Goal: Task Accomplishment & Management: Manage account settings

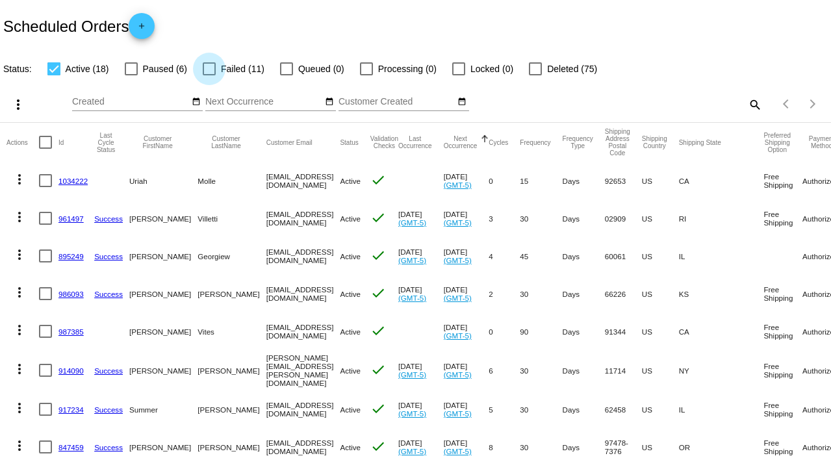
click at [210, 72] on div at bounding box center [209, 68] width 13 height 13
click at [209, 75] on input "Failed (11)" at bounding box center [208, 75] width 1 height 1
checkbox input "true"
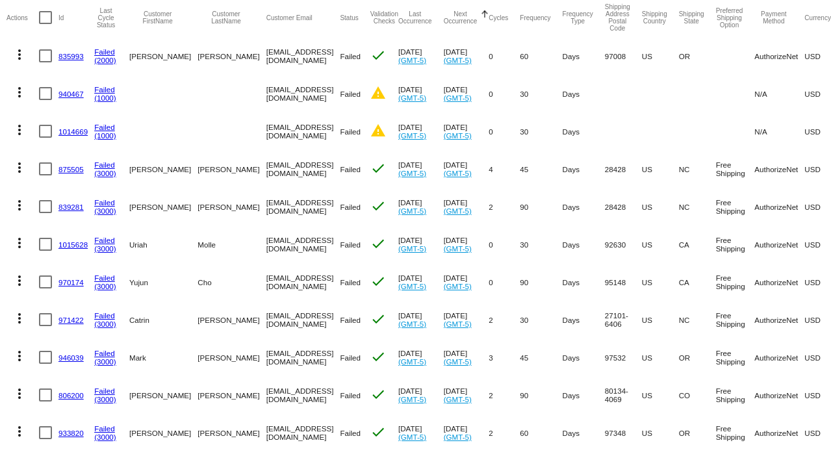
scroll to position [151, 0]
click at [21, 169] on mat-icon "more_vert" at bounding box center [20, 166] width 16 height 16
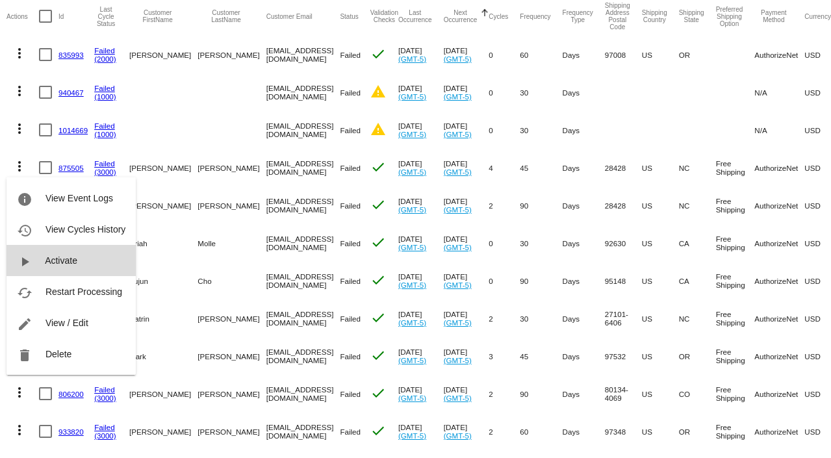
click at [55, 261] on span "Activate" at bounding box center [61, 260] width 32 height 10
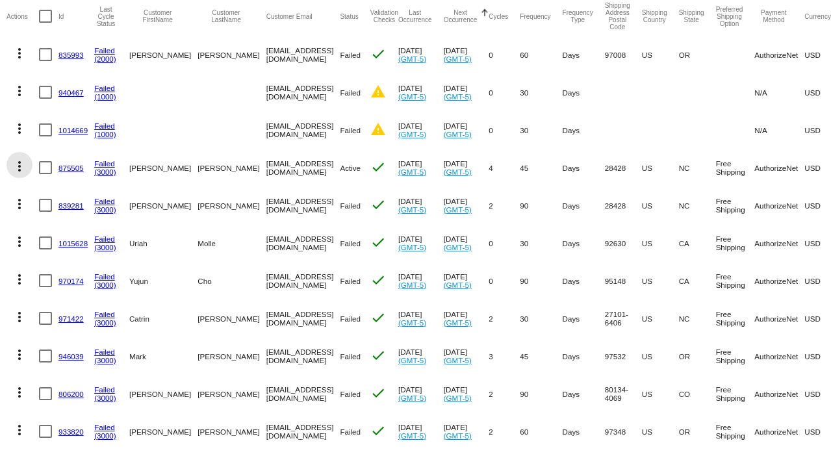
click at [22, 169] on mat-icon "more_vert" at bounding box center [20, 166] width 16 height 16
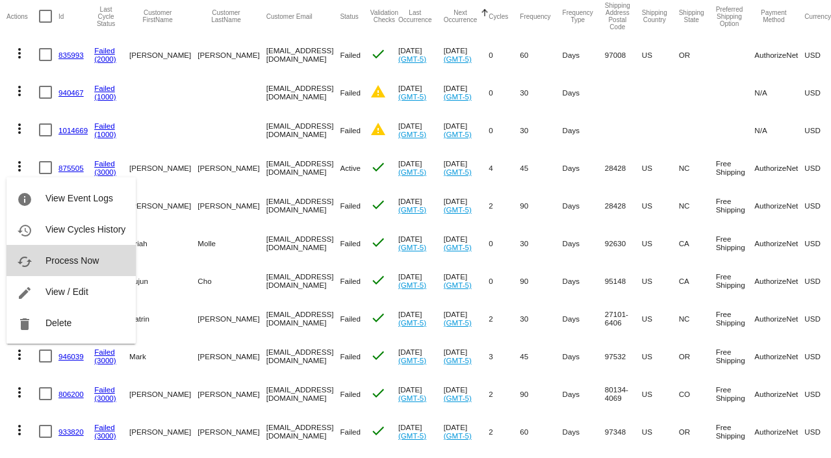
click at [56, 260] on span "Process Now" at bounding box center [71, 260] width 53 height 10
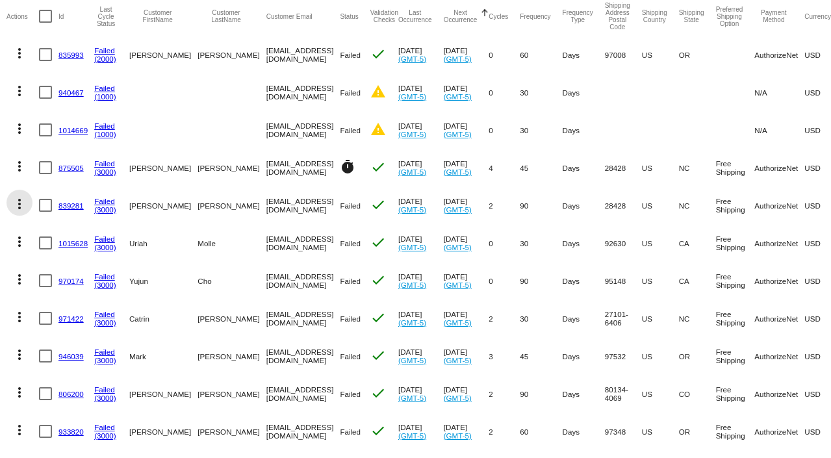
click at [20, 207] on mat-icon "more_vert" at bounding box center [20, 204] width 16 height 16
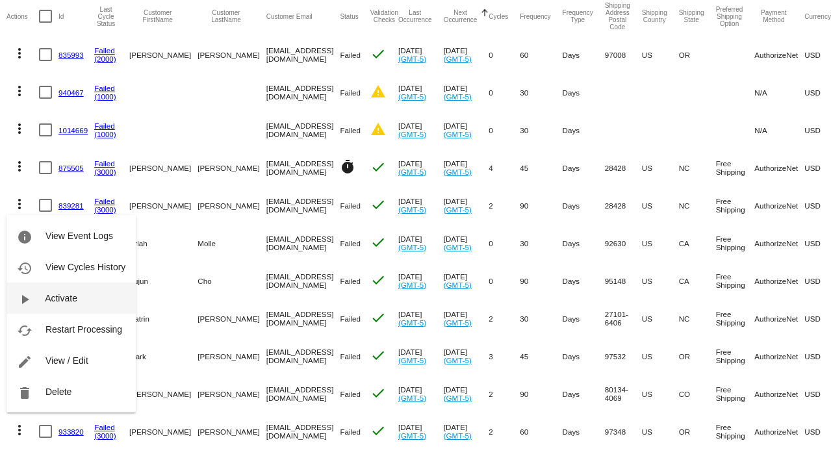
click at [57, 299] on span "Activate" at bounding box center [61, 298] width 32 height 10
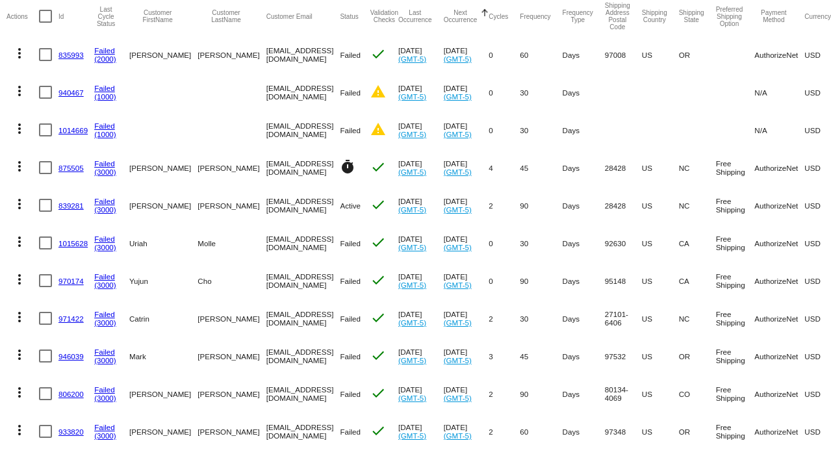
click at [23, 208] on mat-icon "more_vert" at bounding box center [20, 204] width 16 height 16
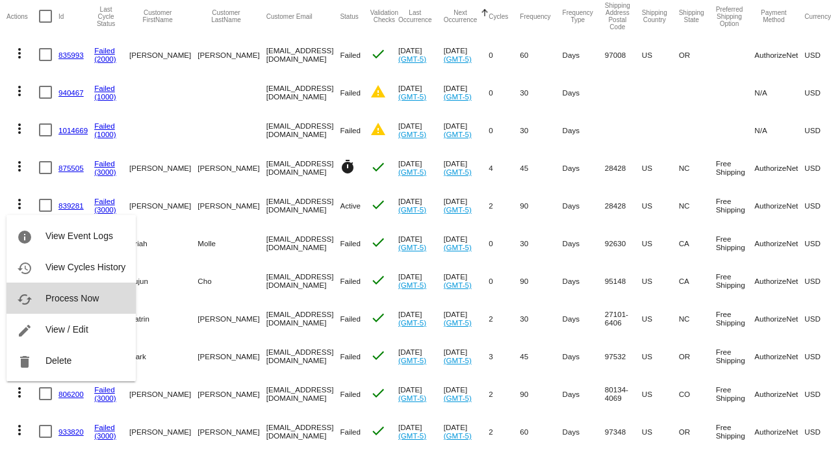
click at [63, 300] on span "Process Now" at bounding box center [71, 298] width 53 height 10
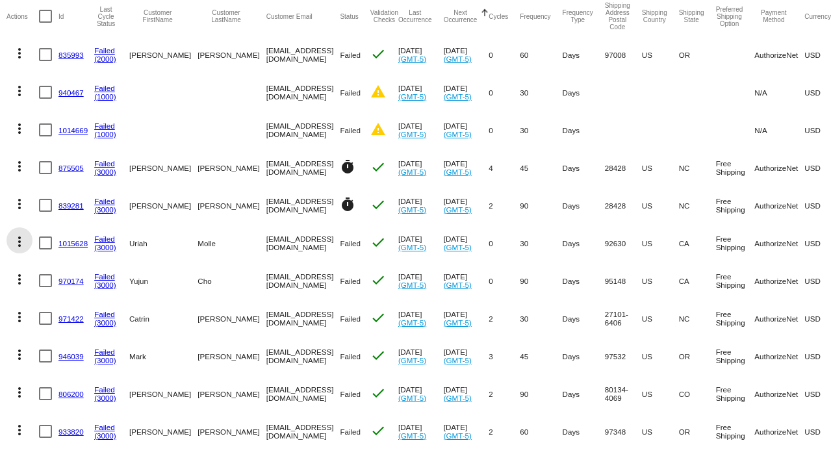
click at [23, 246] on mat-icon "more_vert" at bounding box center [20, 242] width 16 height 16
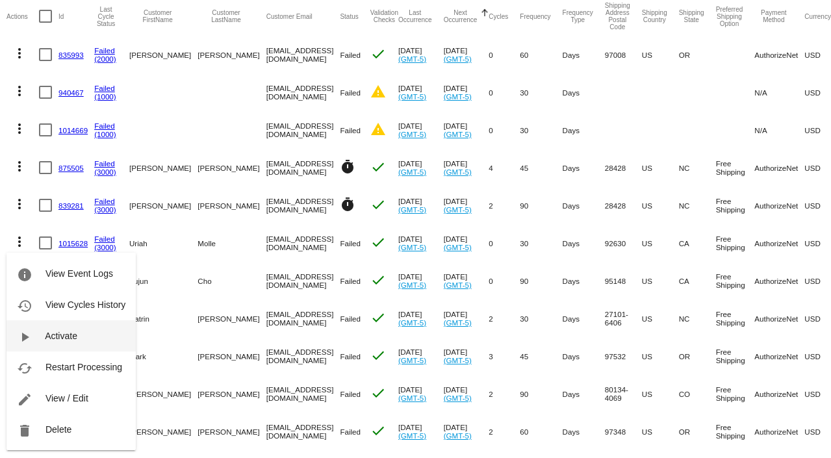
click at [66, 338] on span "Activate" at bounding box center [61, 336] width 32 height 10
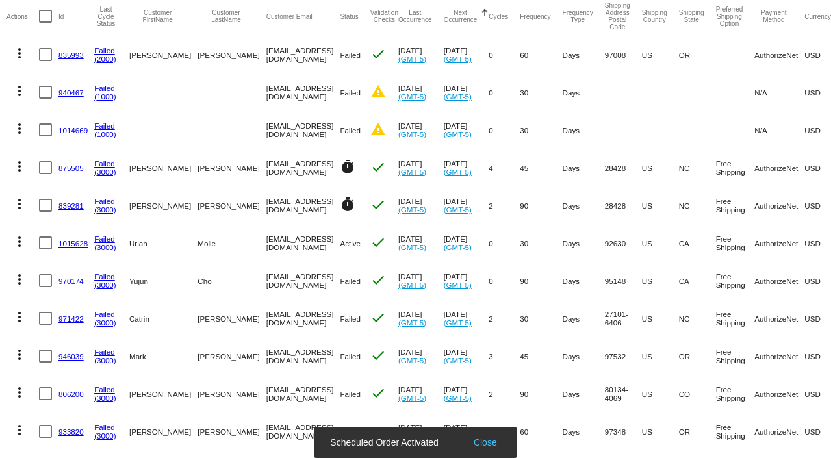
click at [21, 244] on mat-icon "more_vert" at bounding box center [20, 242] width 16 height 16
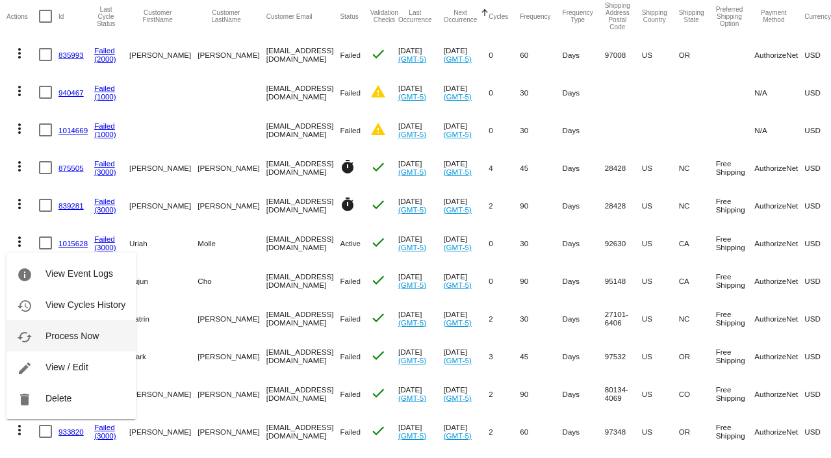
click at [61, 340] on span "Process Now" at bounding box center [71, 336] width 53 height 10
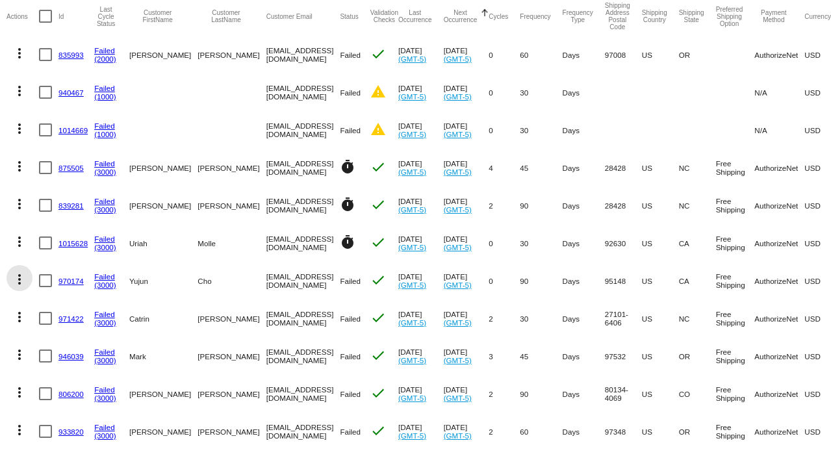
click at [21, 282] on mat-icon "more_vert" at bounding box center [20, 279] width 16 height 16
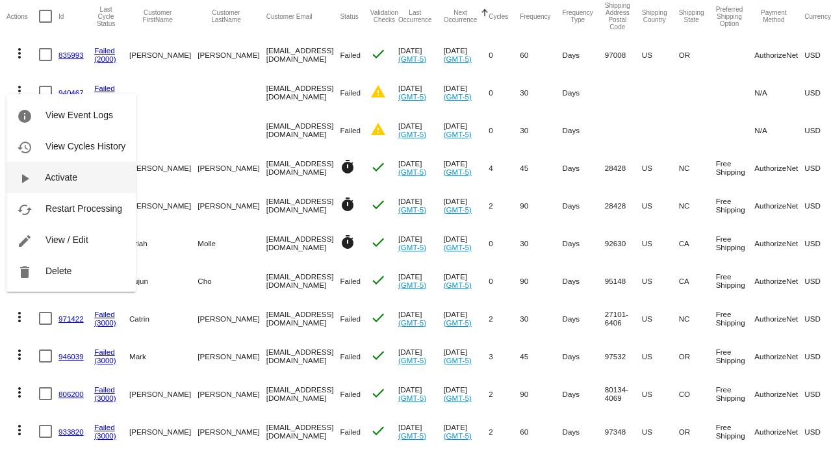
click at [74, 181] on span "Activate" at bounding box center [61, 177] width 32 height 10
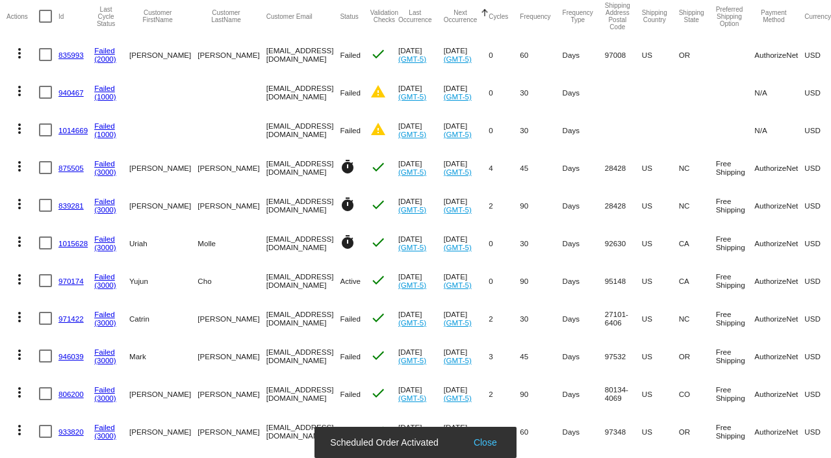
click at [20, 279] on mat-icon "more_vert" at bounding box center [20, 279] width 16 height 16
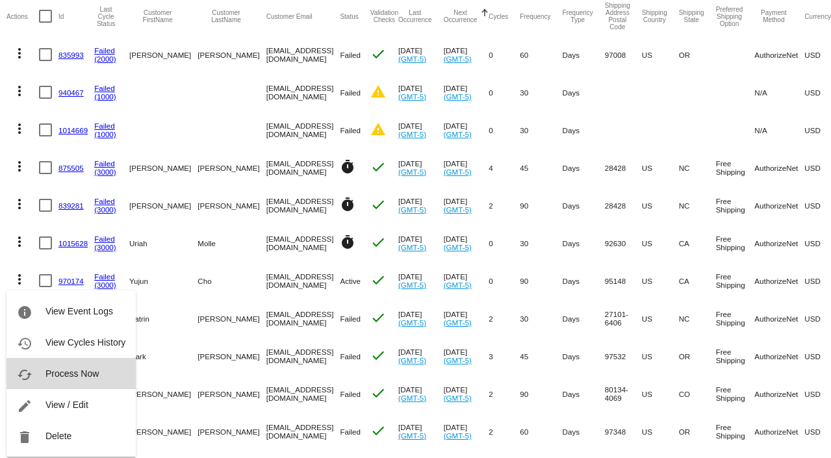
click at [51, 371] on span "Process Now" at bounding box center [71, 373] width 53 height 10
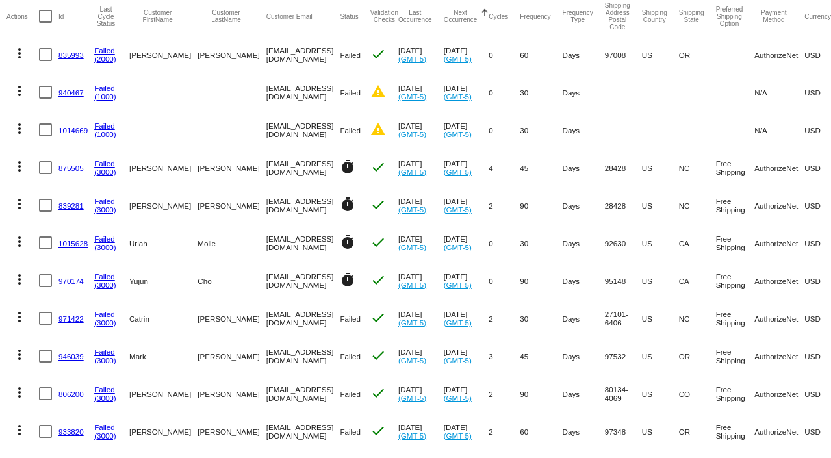
click at [21, 322] on mat-icon "more_vert" at bounding box center [20, 317] width 16 height 16
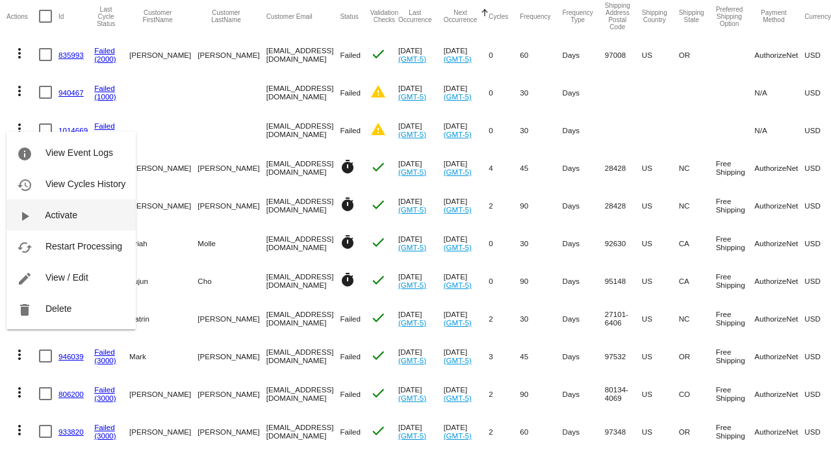
click at [55, 216] on span "Activate" at bounding box center [61, 215] width 32 height 10
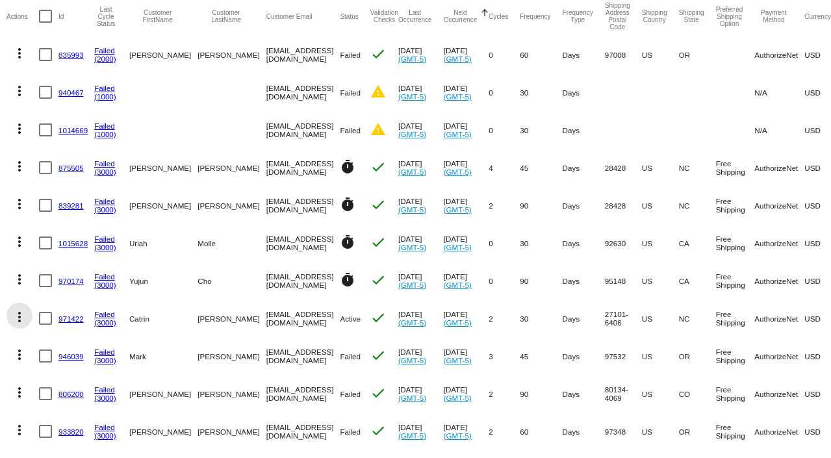
click at [21, 319] on mat-icon "more_vert" at bounding box center [20, 317] width 16 height 16
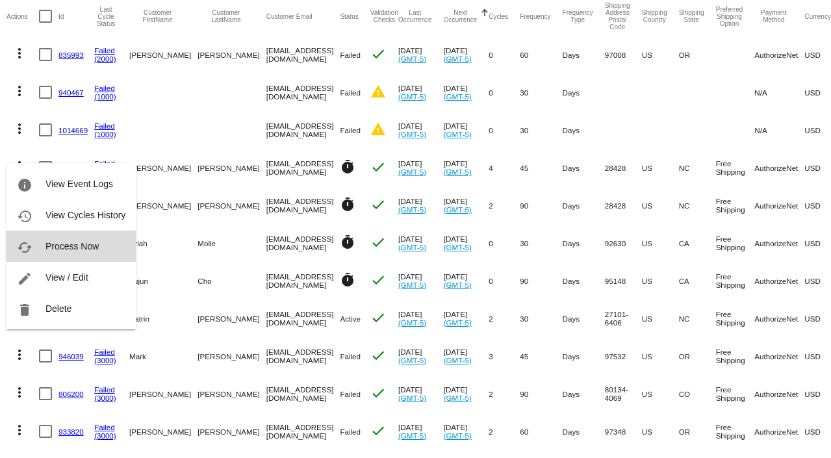
click at [53, 249] on span "Process Now" at bounding box center [71, 246] width 53 height 10
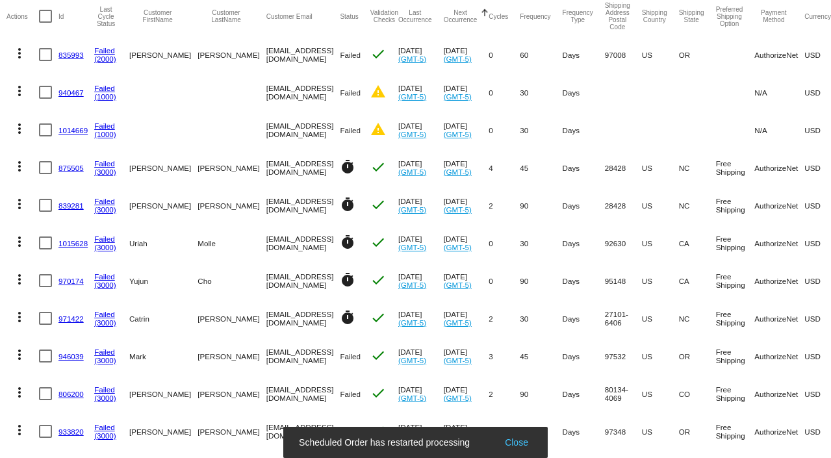
click at [22, 358] on mat-icon "more_vert" at bounding box center [20, 355] width 16 height 16
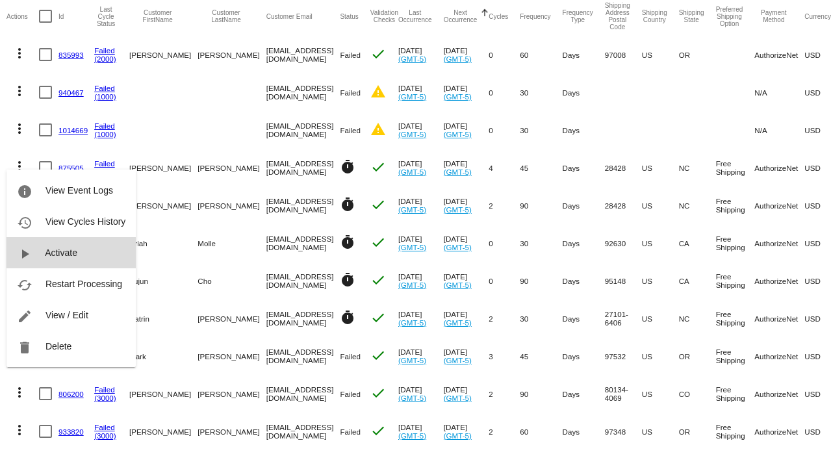
click at [68, 258] on button "play_arrow Activate" at bounding box center [70, 252] width 129 height 31
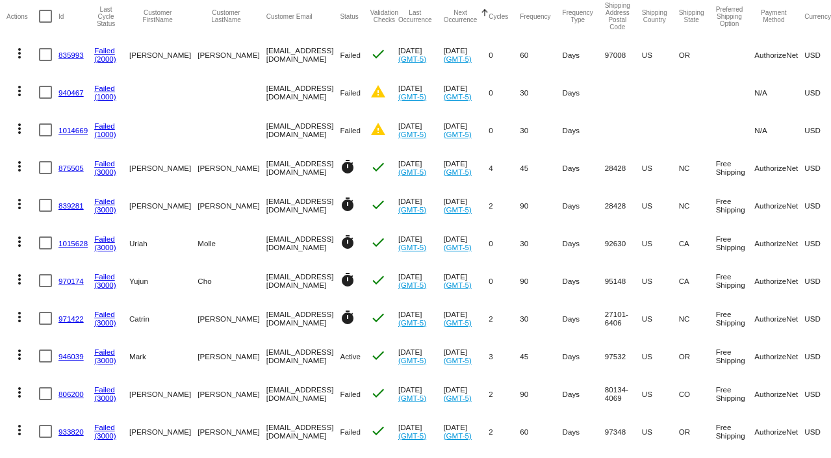
click at [19, 356] on mat-icon "more_vert" at bounding box center [20, 355] width 16 height 16
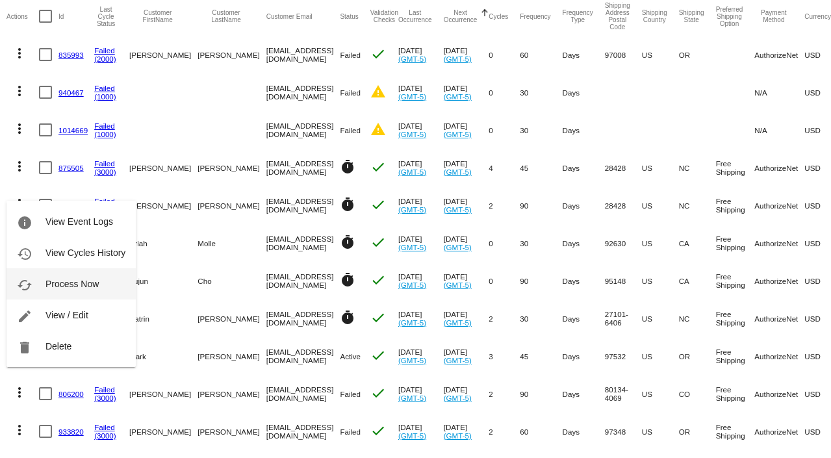
click at [55, 290] on button "cached Process Now" at bounding box center [70, 283] width 129 height 31
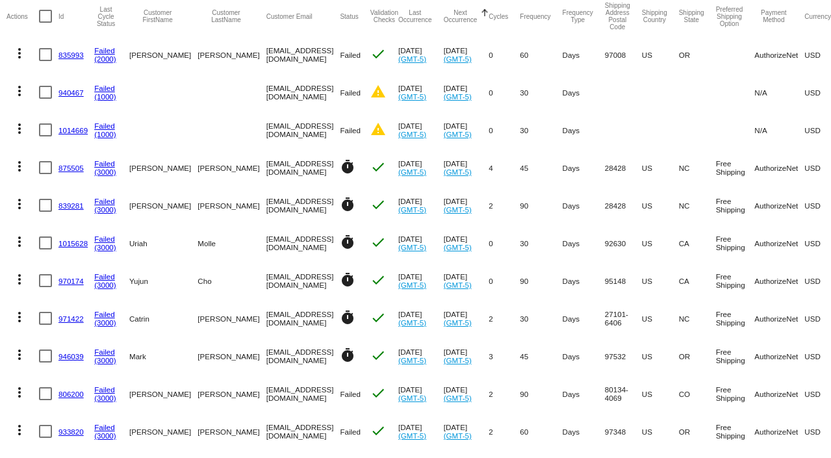
click at [19, 392] on mat-icon "more_vert" at bounding box center [20, 392] width 16 height 16
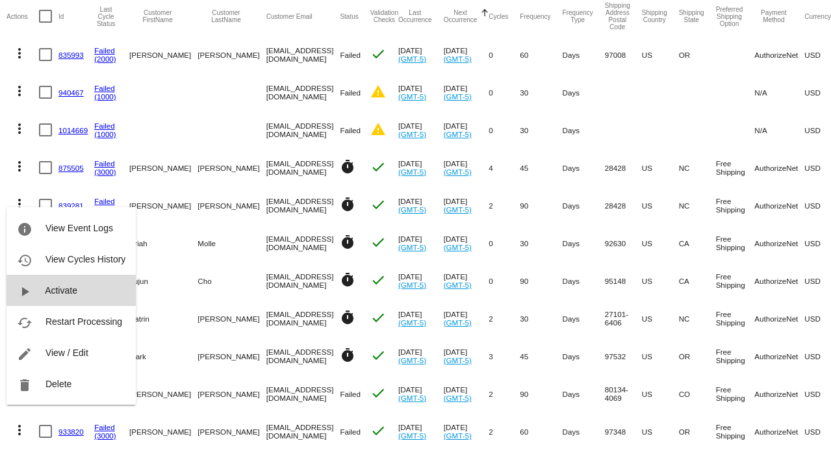
click at [65, 294] on span "Activate" at bounding box center [61, 290] width 32 height 10
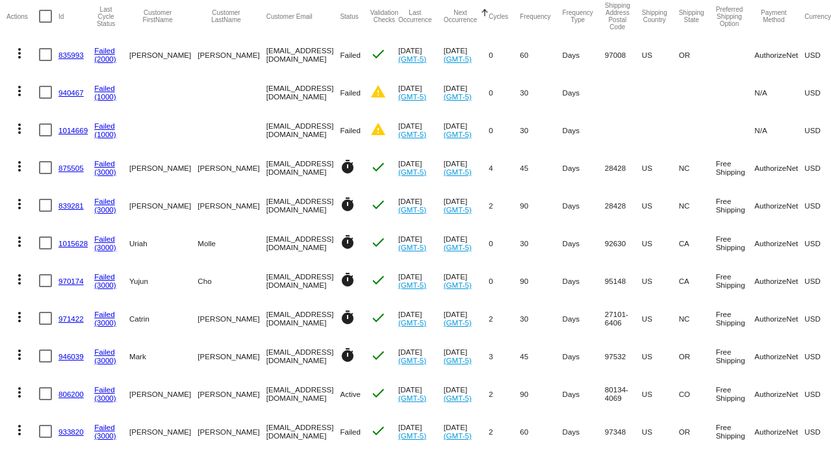
click at [21, 396] on mat-icon "more_vert" at bounding box center [20, 392] width 16 height 16
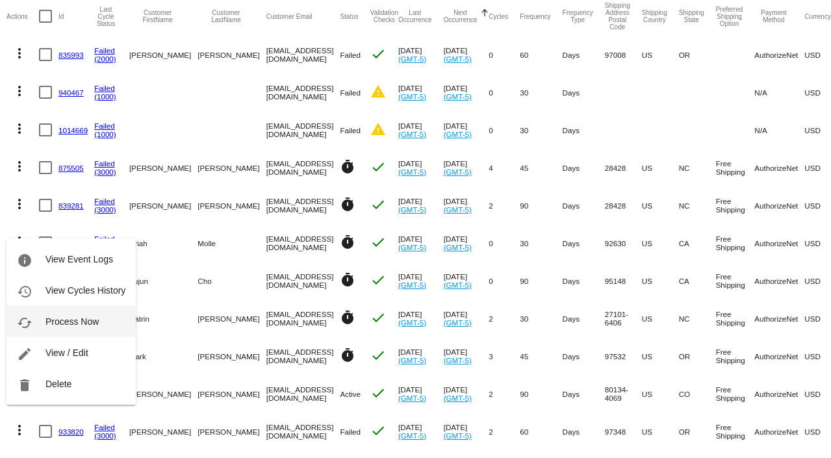
click at [65, 328] on button "cached Process Now" at bounding box center [70, 321] width 129 height 31
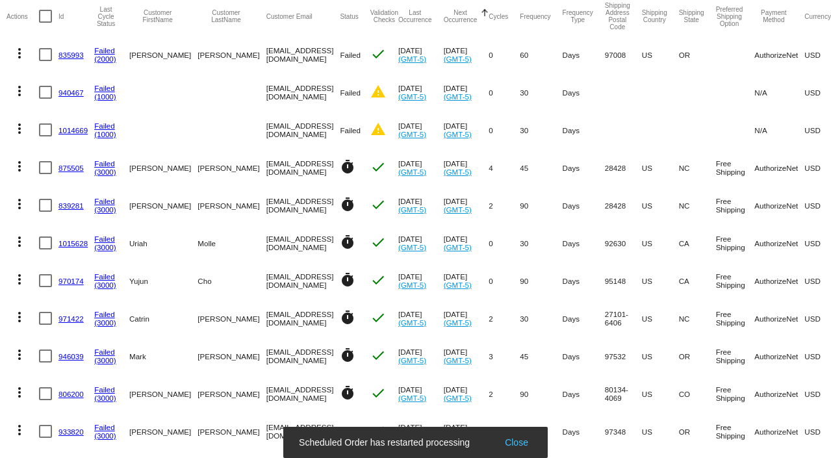
click at [21, 432] on mat-icon "more_vert" at bounding box center [20, 430] width 16 height 16
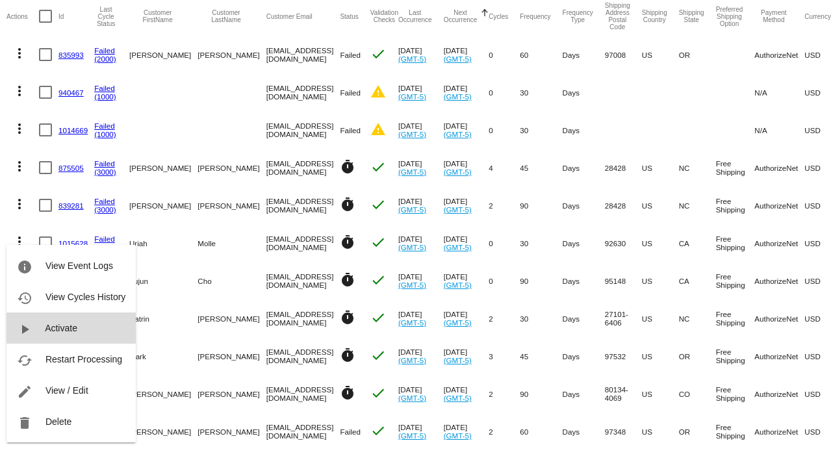
click at [66, 333] on span "Activate" at bounding box center [61, 328] width 32 height 10
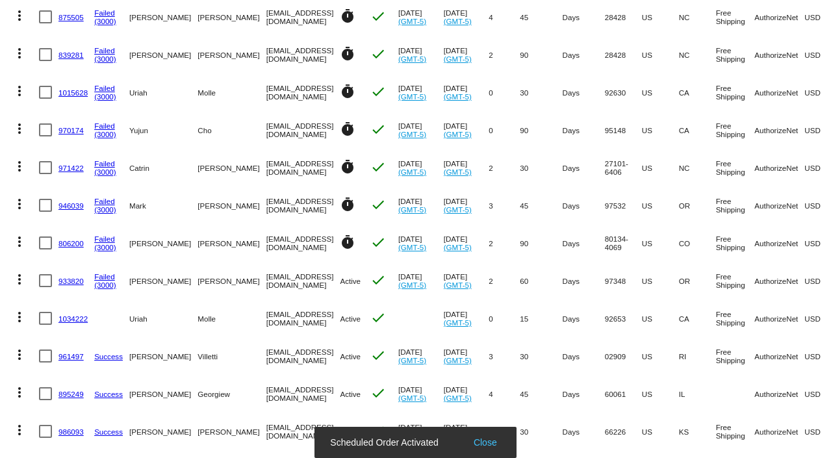
scroll to position [303, 0]
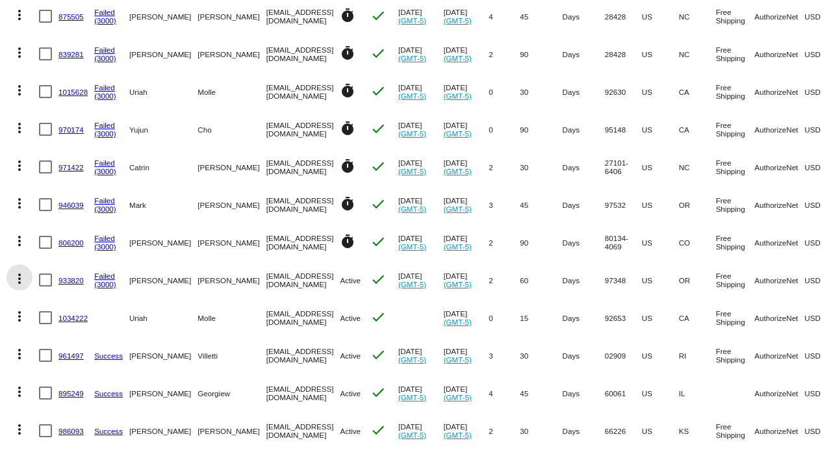
click at [24, 282] on mat-icon "more_vert" at bounding box center [20, 279] width 16 height 16
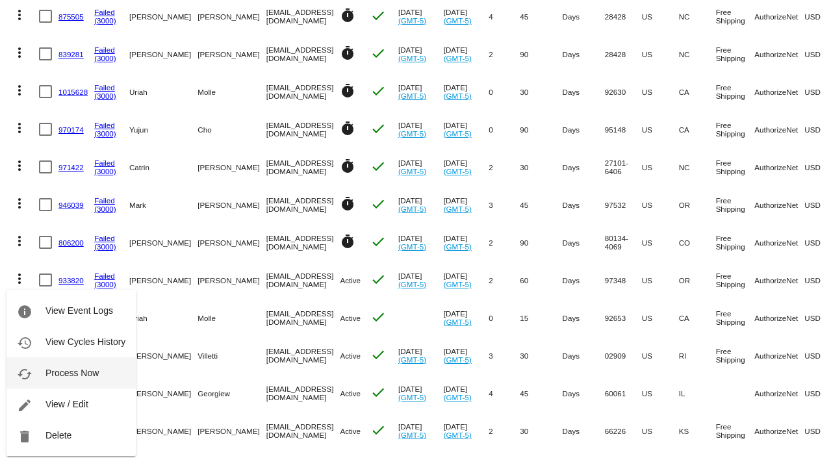
click at [71, 377] on span "Process Now" at bounding box center [71, 373] width 53 height 10
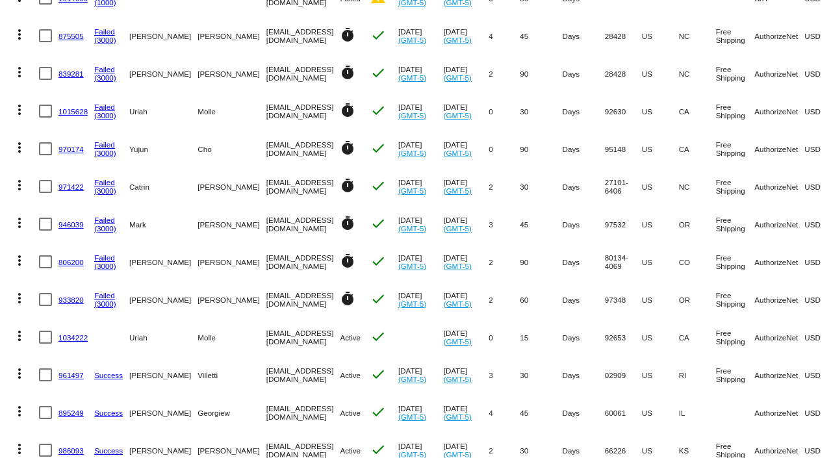
scroll to position [277, 0]
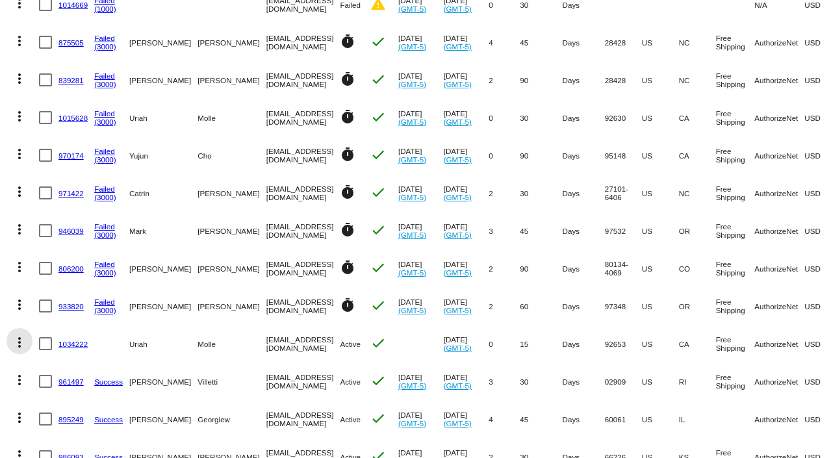
click at [23, 347] on mat-icon "more_vert" at bounding box center [20, 342] width 16 height 16
click at [20, 347] on mat-icon "more_vert" at bounding box center [20, 342] width 16 height 16
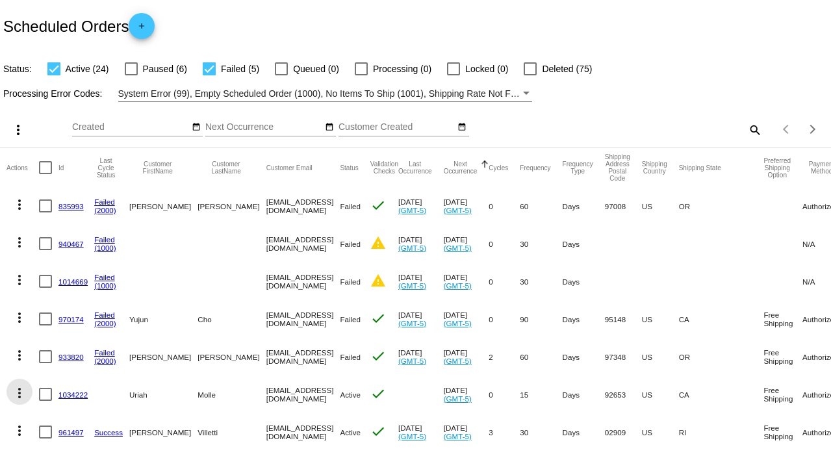
click at [21, 395] on mat-icon "more_vert" at bounding box center [20, 393] width 16 height 16
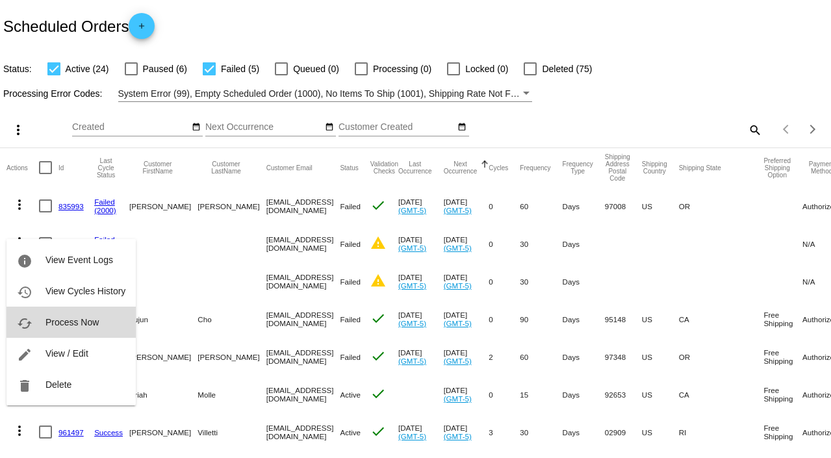
click at [66, 315] on button "cached Process Now" at bounding box center [70, 322] width 129 height 31
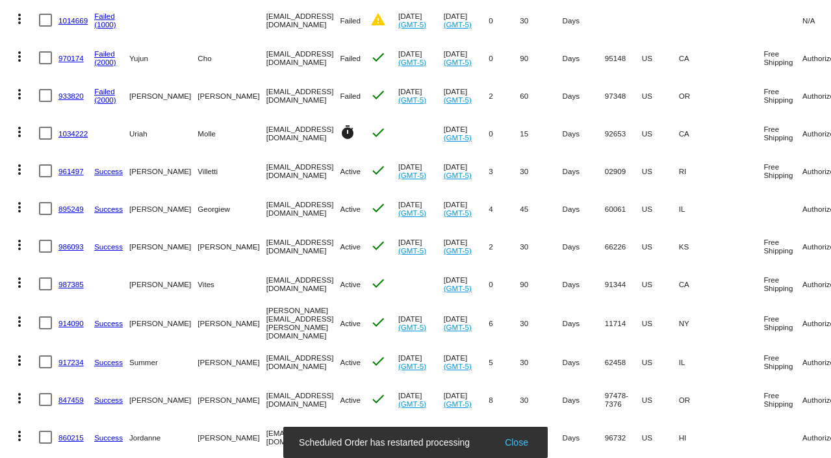
scroll to position [262, 0]
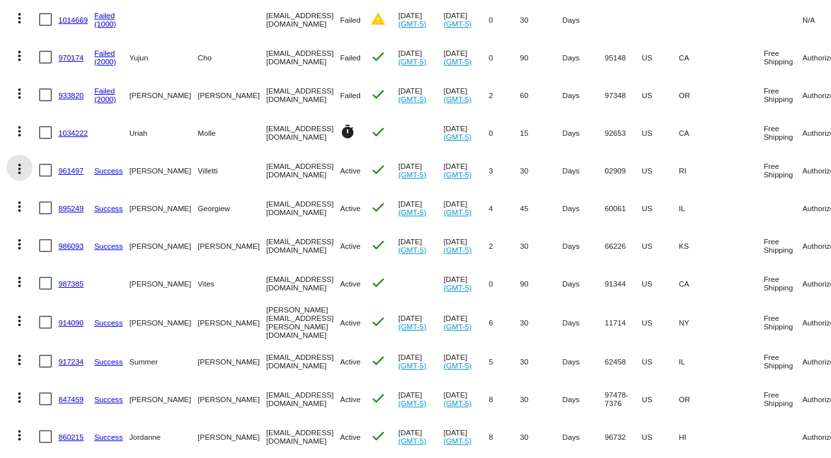
click at [21, 171] on mat-icon "more_vert" at bounding box center [20, 169] width 16 height 16
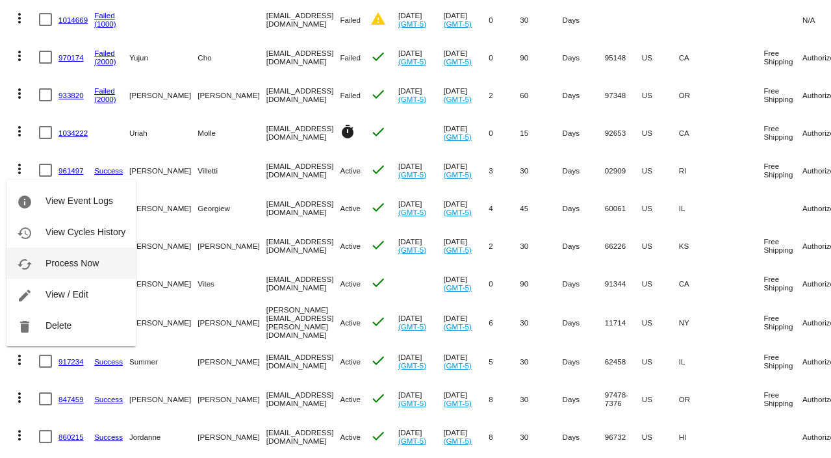
click at [77, 265] on span "Process Now" at bounding box center [71, 263] width 53 height 10
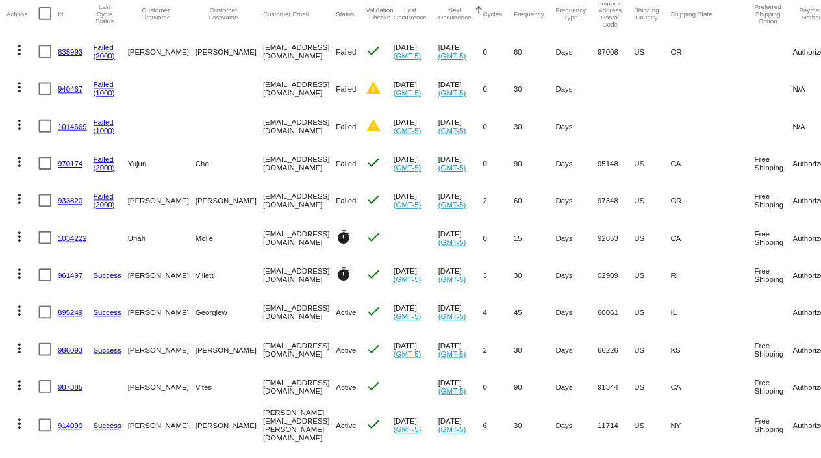
scroll to position [154, 0]
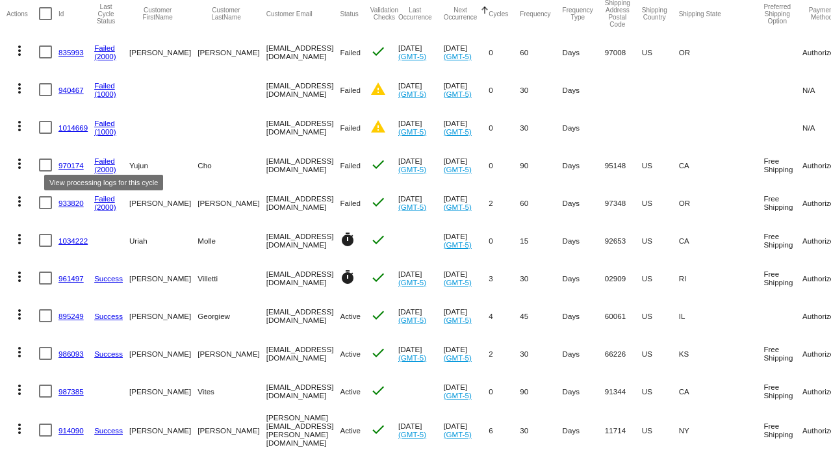
click at [103, 162] on link "Failed" at bounding box center [104, 160] width 21 height 8
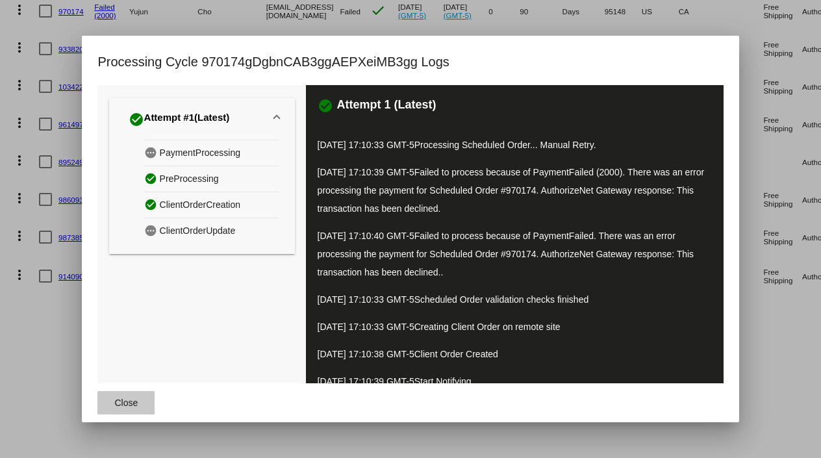
click at [127, 405] on span "Close" at bounding box center [126, 402] width 23 height 10
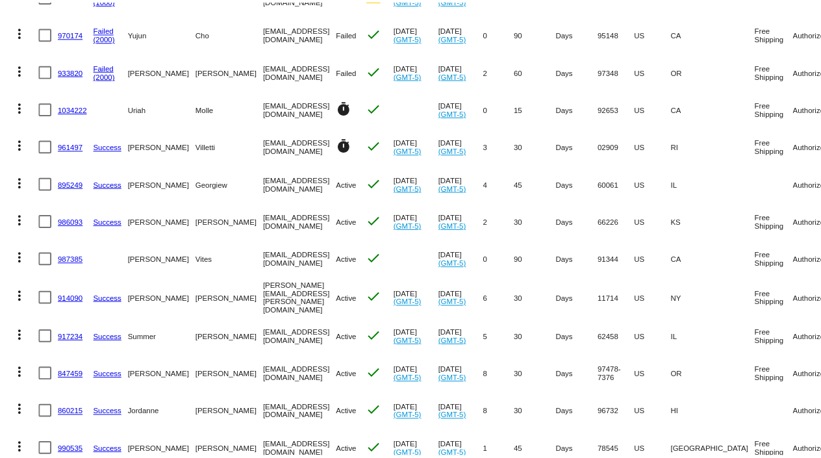
scroll to position [276, 0]
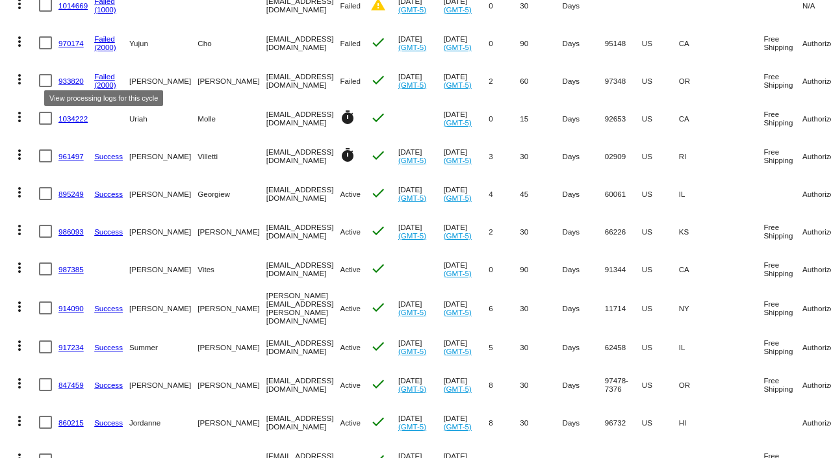
click at [101, 79] on link "Failed" at bounding box center [104, 76] width 21 height 8
